Goal: Task Accomplishment & Management: Use online tool/utility

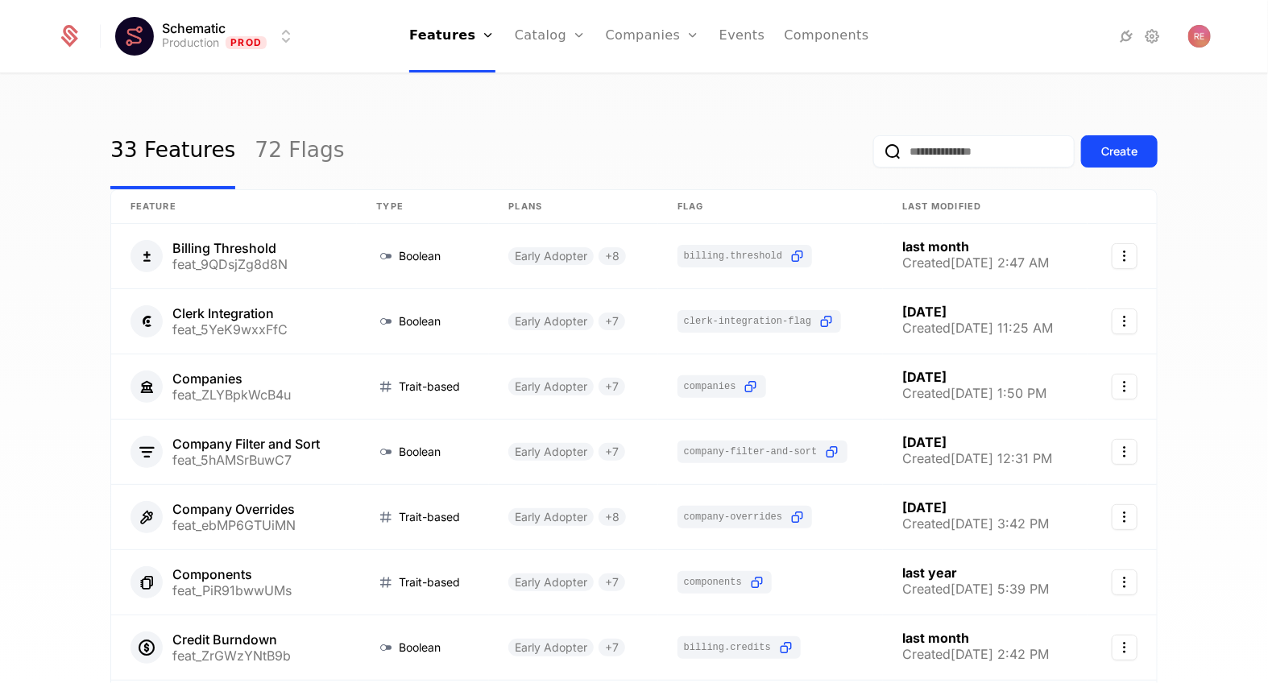
click at [1121, 43] on icon at bounding box center [1126, 36] width 19 height 19
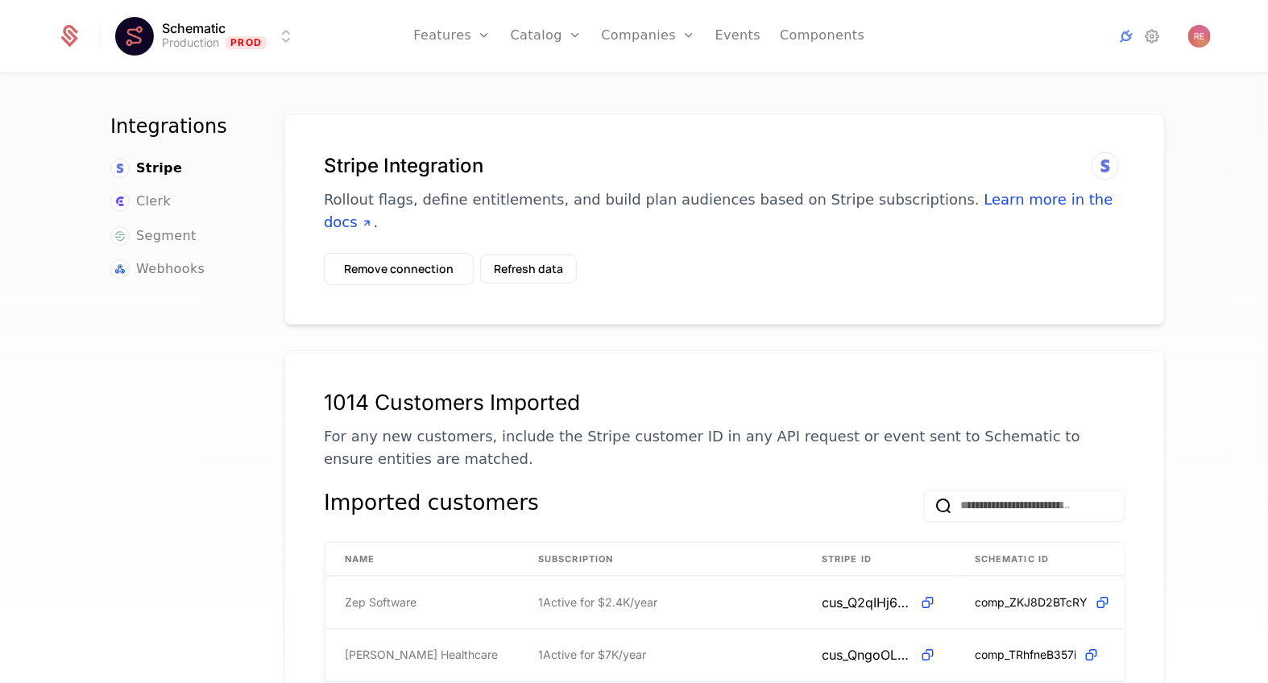
click at [174, 246] on ul "Stripe Clerk Segment Webhooks" at bounding box center [177, 219] width 135 height 121
click at [171, 273] on span "Webhooks" at bounding box center [170, 268] width 68 height 19
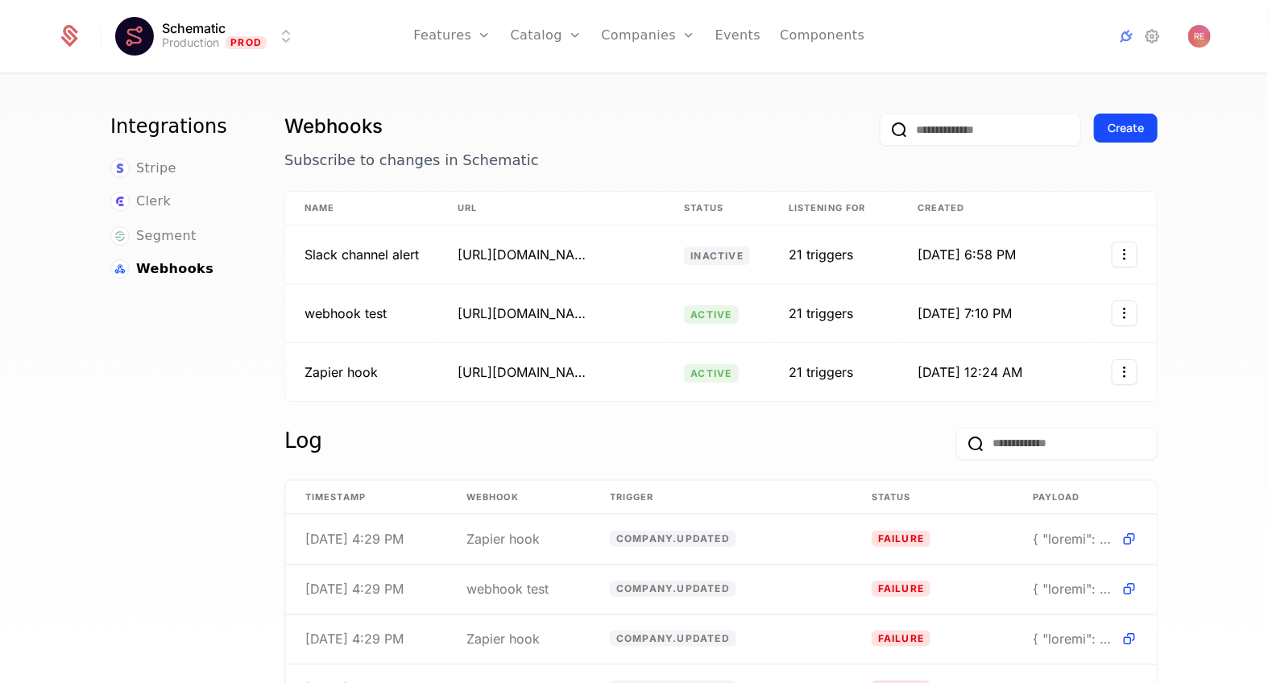
click at [1124, 120] on div "Create" at bounding box center [1126, 128] width 36 height 16
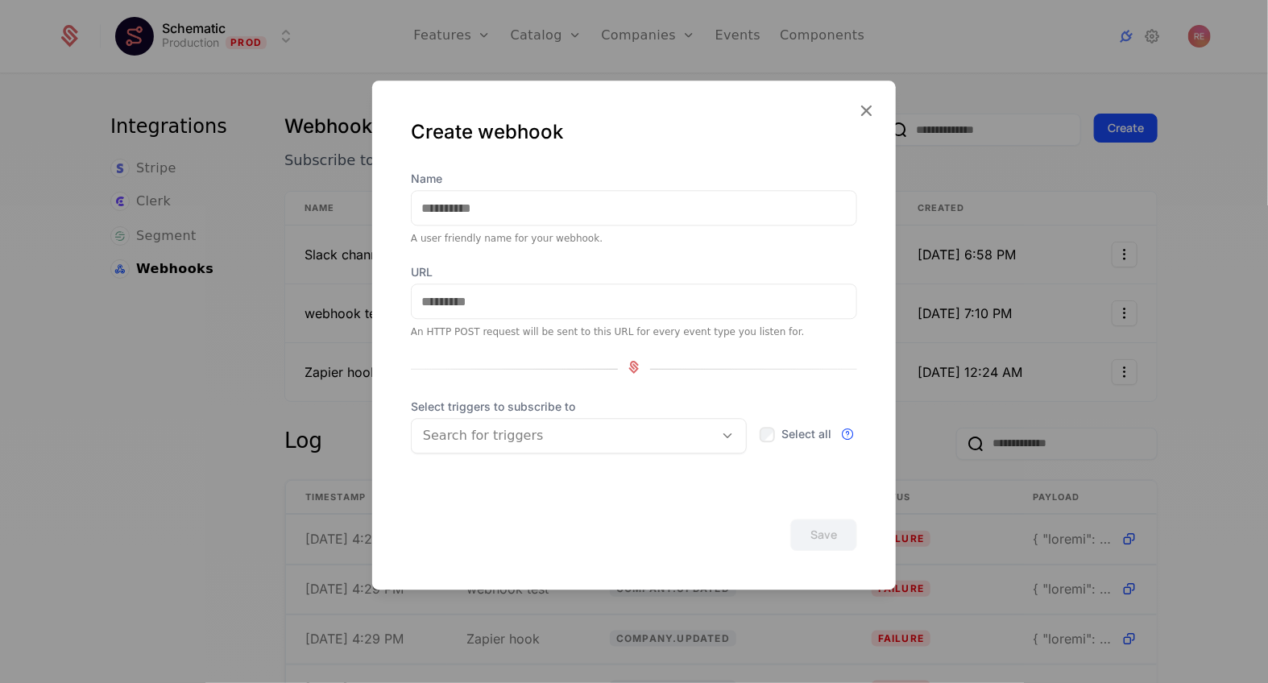
click at [521, 230] on div "Name A user friendly name for your webhook." at bounding box center [634, 208] width 446 height 74
click at [544, 176] on label "Name" at bounding box center [634, 179] width 446 height 16
click at [544, 191] on input "Name" at bounding box center [634, 208] width 445 height 34
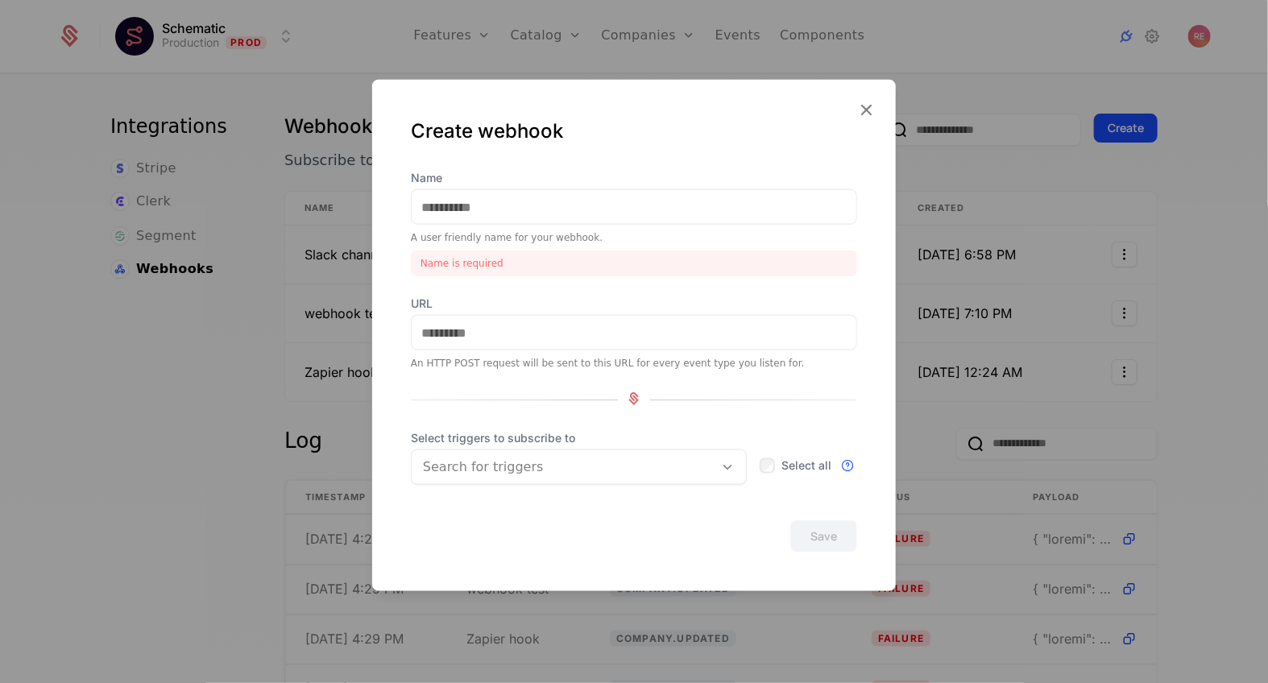
click at [501, 400] on div "Name A user friendly name for your webhook. Name is required URL An HTTP POST r…" at bounding box center [634, 335] width 446 height 331
click at [489, 433] on span "Select triggers to subscribe to" at bounding box center [579, 438] width 336 height 16
click at [479, 469] on div at bounding box center [563, 467] width 280 height 23
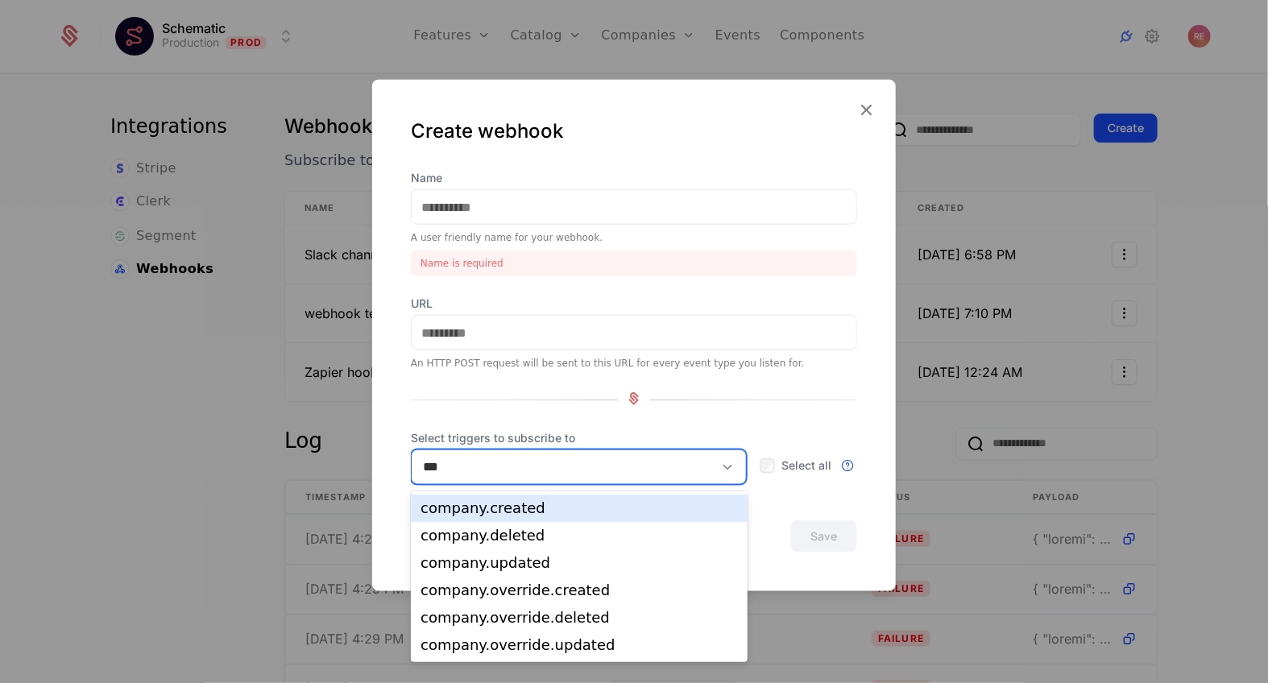
type input "****"
click at [474, 501] on div "company.created" at bounding box center [578, 508] width 317 height 14
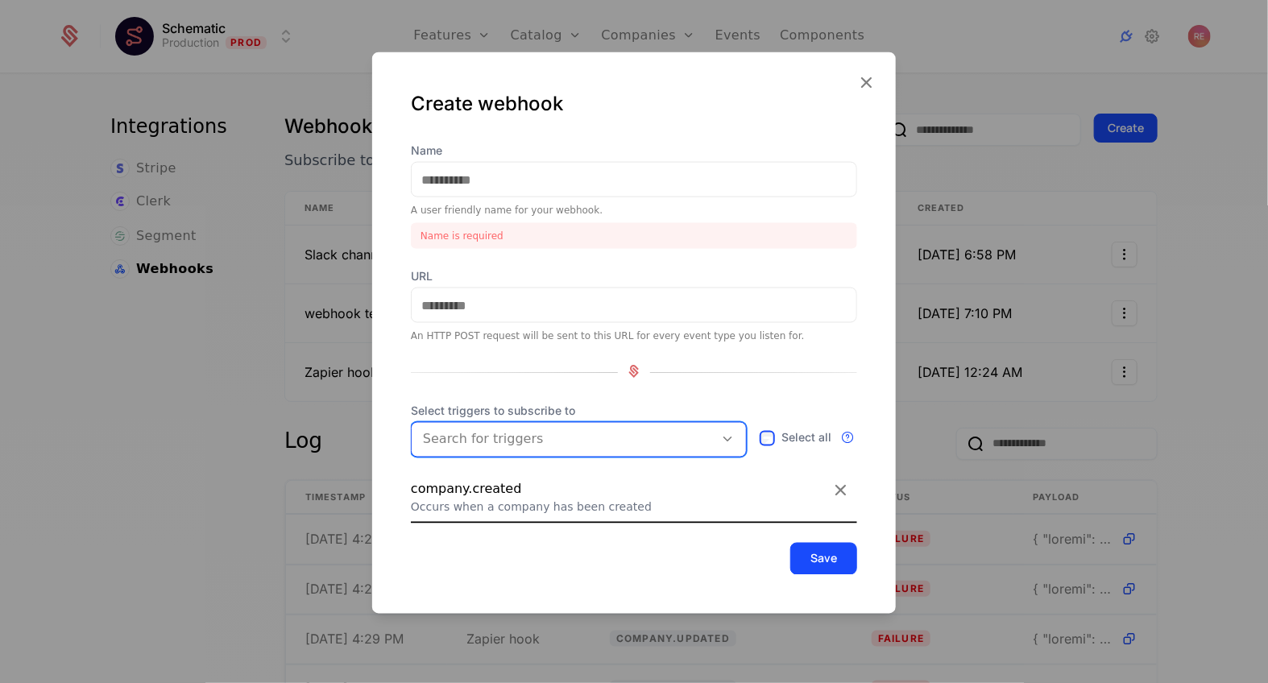
click at [861, 84] on icon at bounding box center [865, 82] width 21 height 21
